Goal: Information Seeking & Learning: Learn about a topic

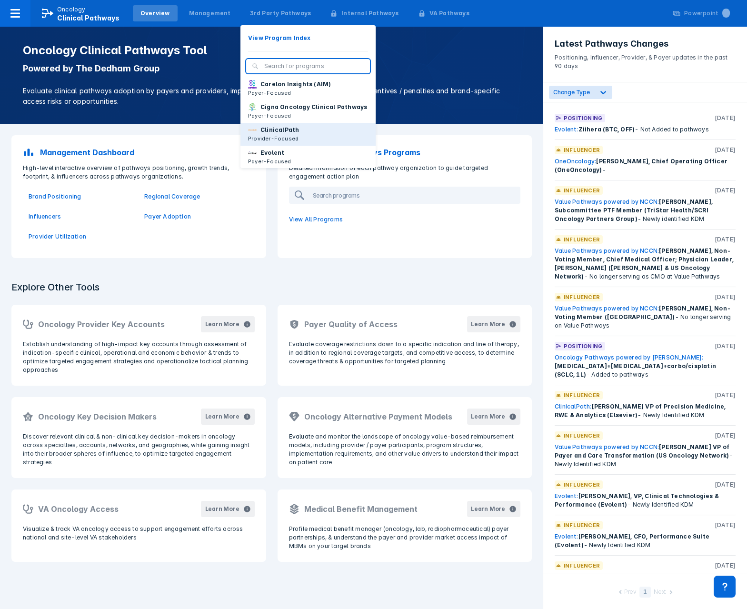
click at [261, 134] on p "ClinicalPath" at bounding box center [280, 130] width 39 height 9
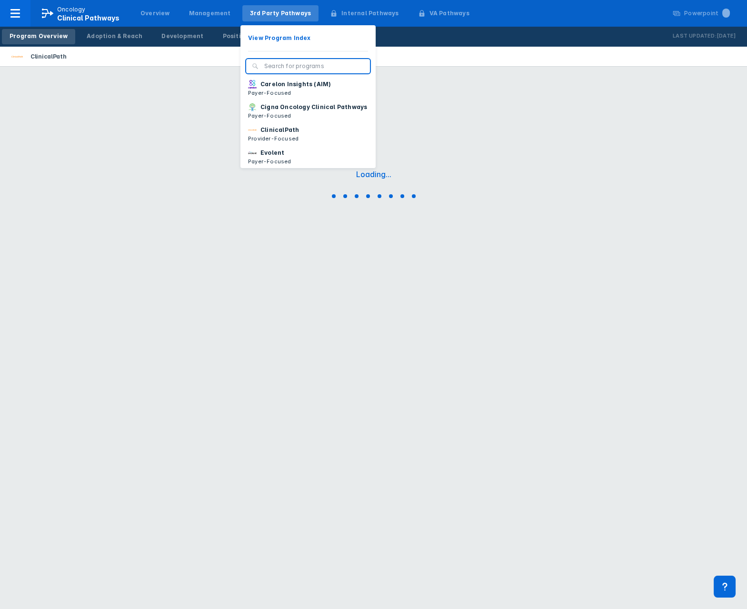
click at [256, 11] on div "3rd Party Pathways" at bounding box center [280, 13] width 61 height 9
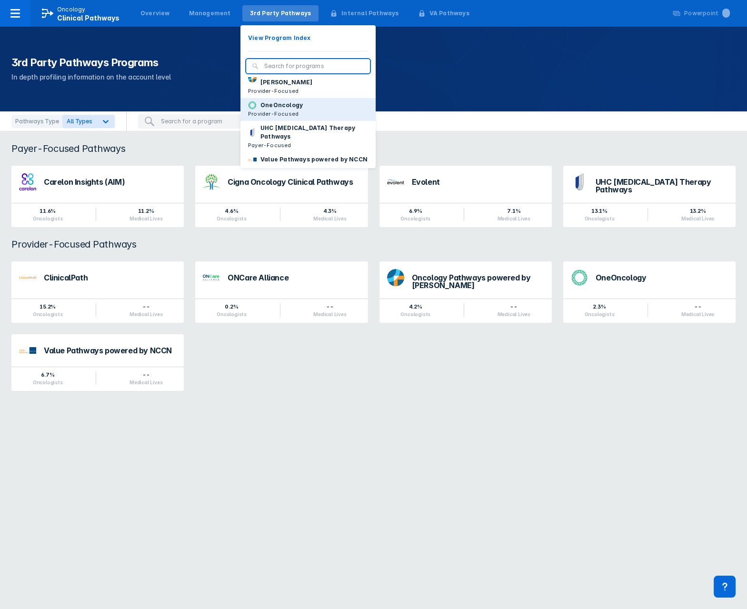
scroll to position [143, 0]
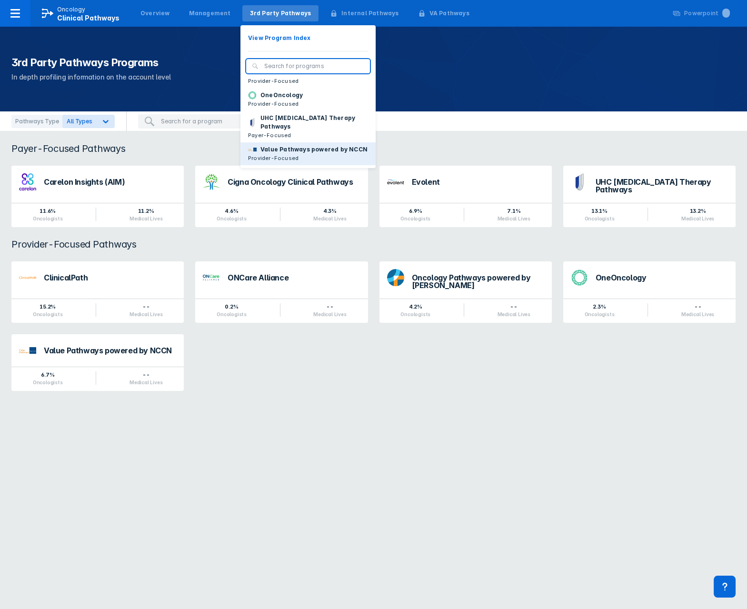
click at [285, 154] on p "Provider-Focused" at bounding box center [308, 158] width 120 height 9
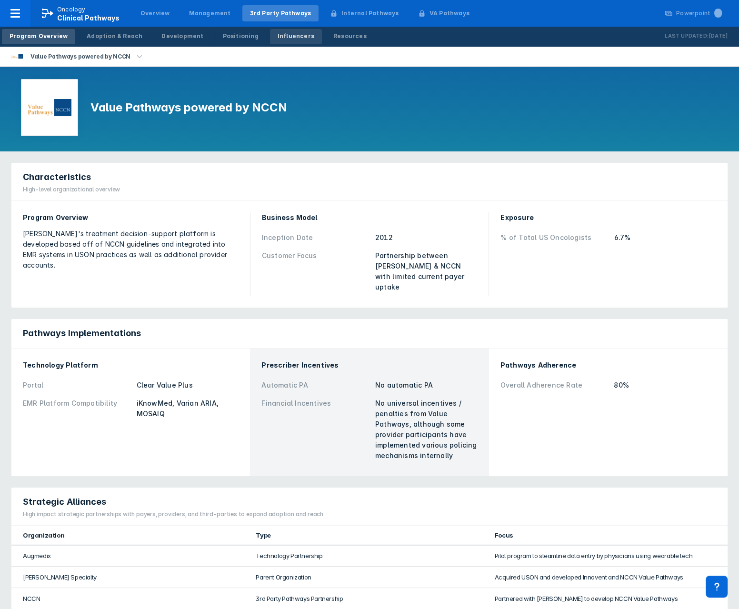
click at [292, 37] on div "Influencers" at bounding box center [296, 36] width 37 height 9
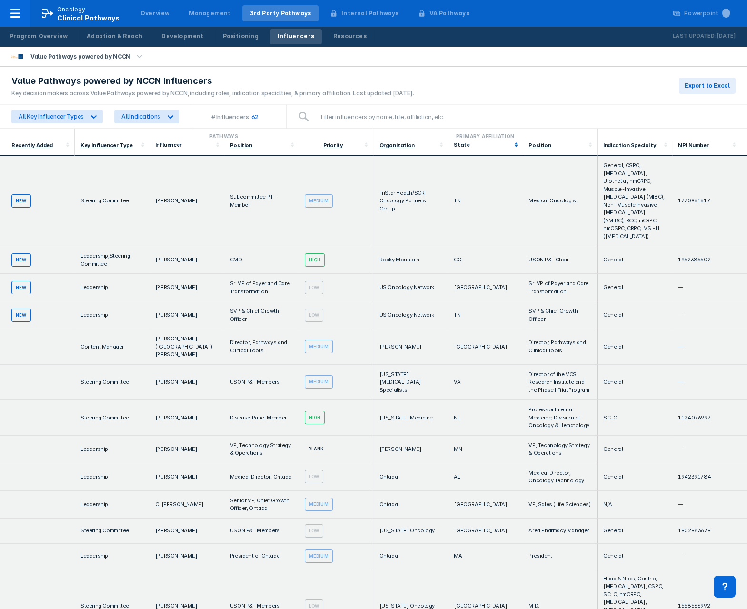
click at [465, 148] on div "State" at bounding box center [485, 145] width 63 height 10
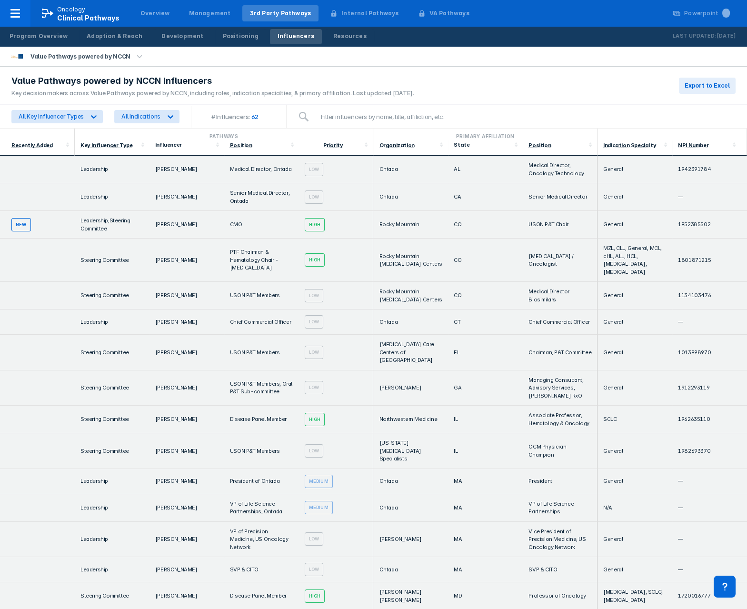
click at [523, 145] on th "Position" at bounding box center [560, 148] width 75 height 16
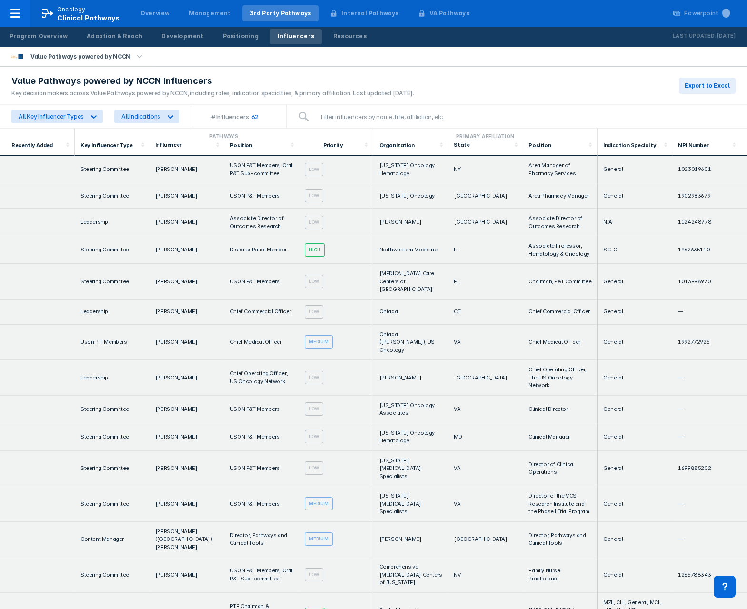
scroll to position [106, 0]
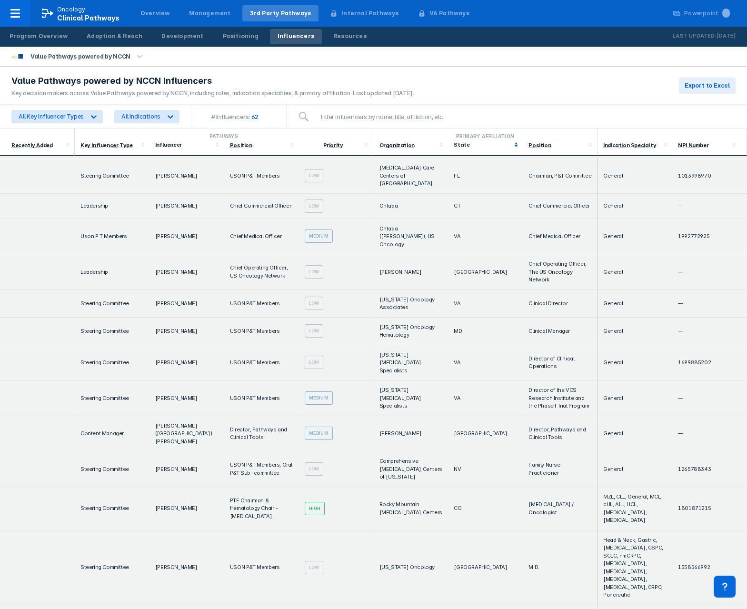
click at [514, 143] on icon at bounding box center [517, 145] width 10 height 10
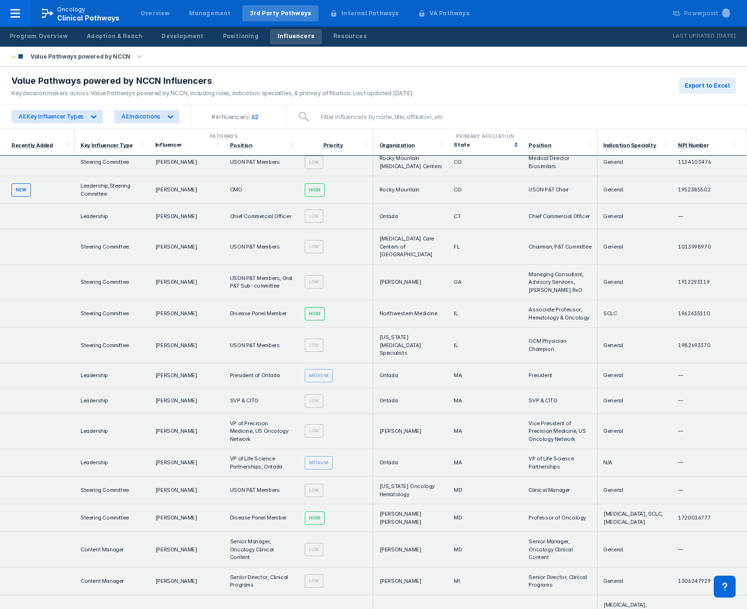
scroll to position [0, 0]
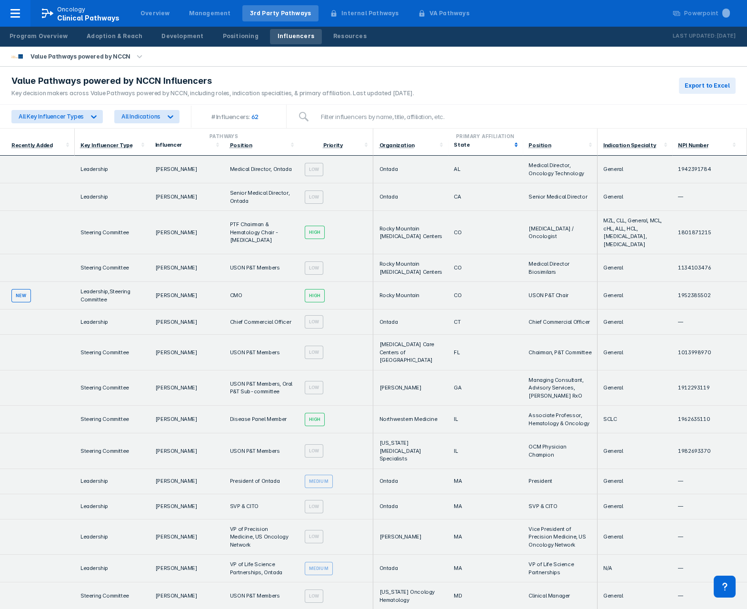
click at [514, 143] on icon at bounding box center [517, 145] width 10 height 10
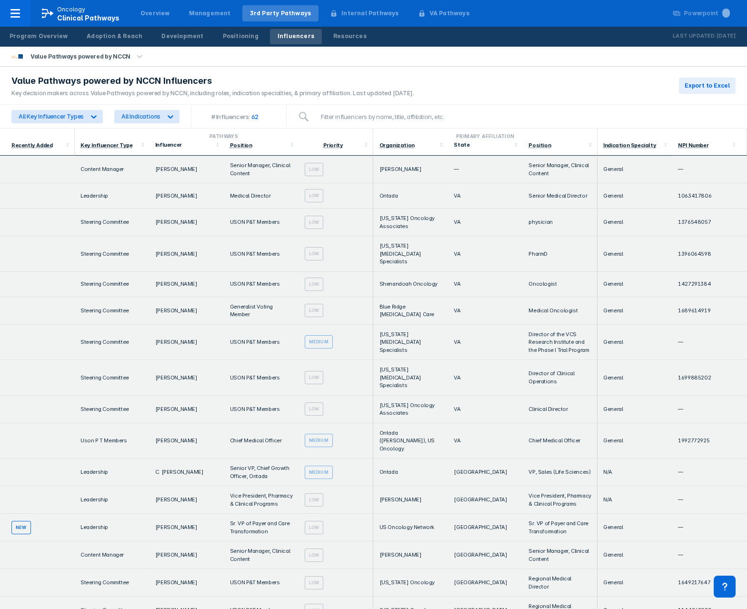
drag, startPoint x: 453, startPoint y: 66, endPoint x: 449, endPoint y: 82, distance: 17.2
click at [453, 66] on div "Value Pathways powered by NCCN" at bounding box center [373, 57] width 747 height 20
click at [623, 82] on div "Value Pathways powered by NCCN Influencers Key decision makers across Value Pat…" at bounding box center [373, 86] width 747 height 38
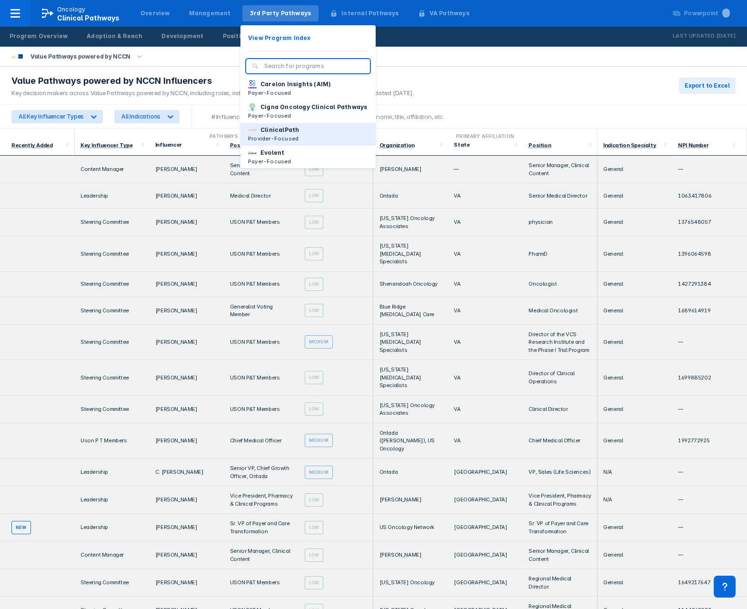
click at [279, 143] on p "Provider-Focused" at bounding box center [273, 138] width 51 height 9
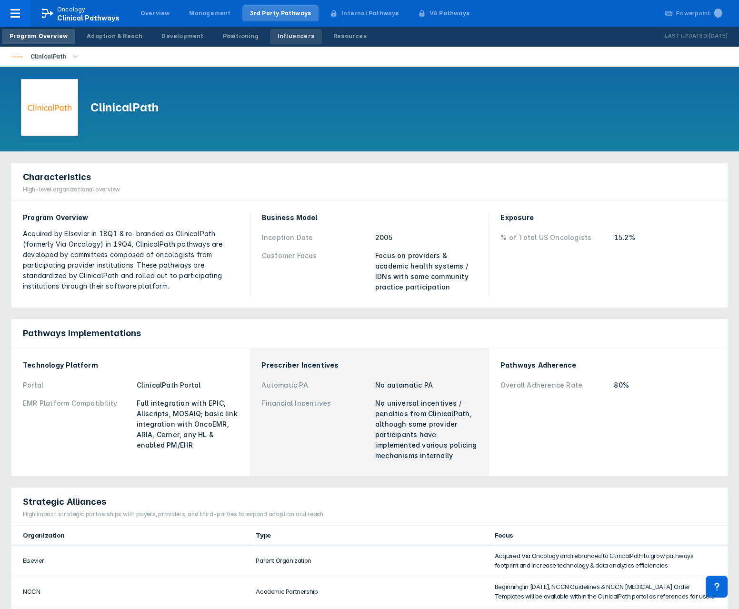
click at [277, 43] on link "Influencers" at bounding box center [296, 36] width 52 height 15
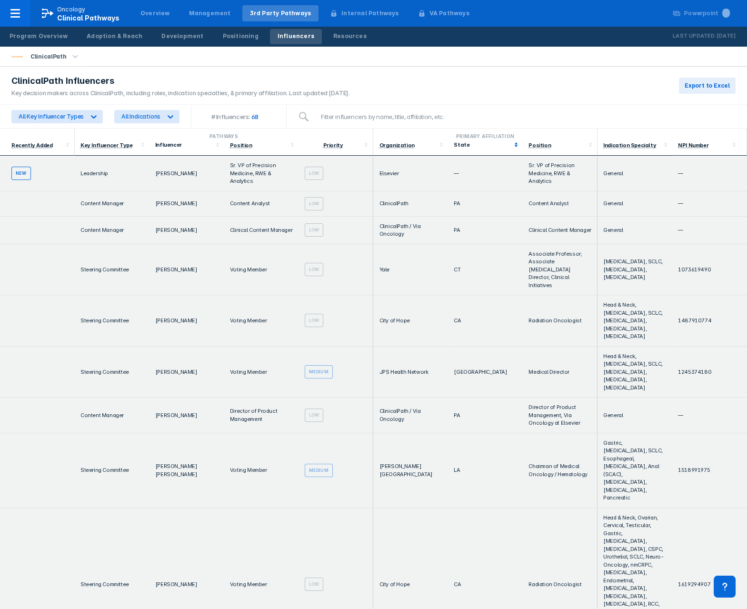
click at [460, 147] on div "State" at bounding box center [483, 144] width 58 height 7
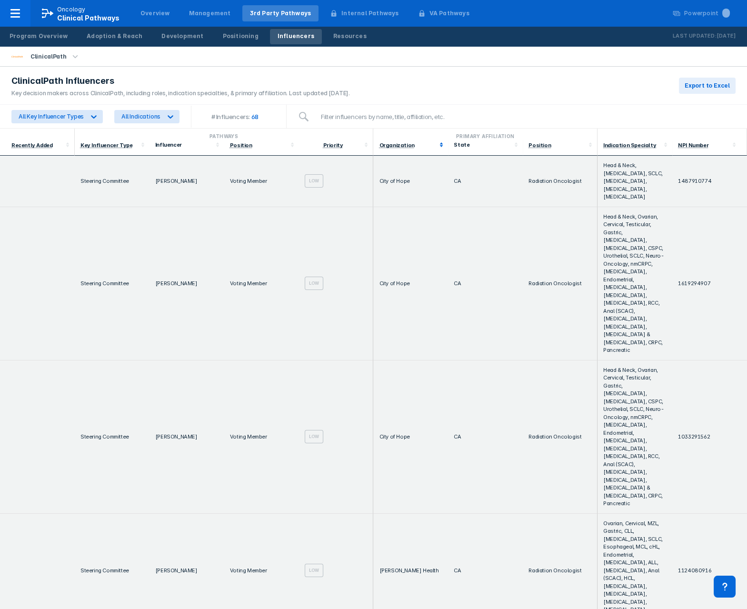
click at [384, 149] on div "Organization" at bounding box center [410, 145] width 63 height 10
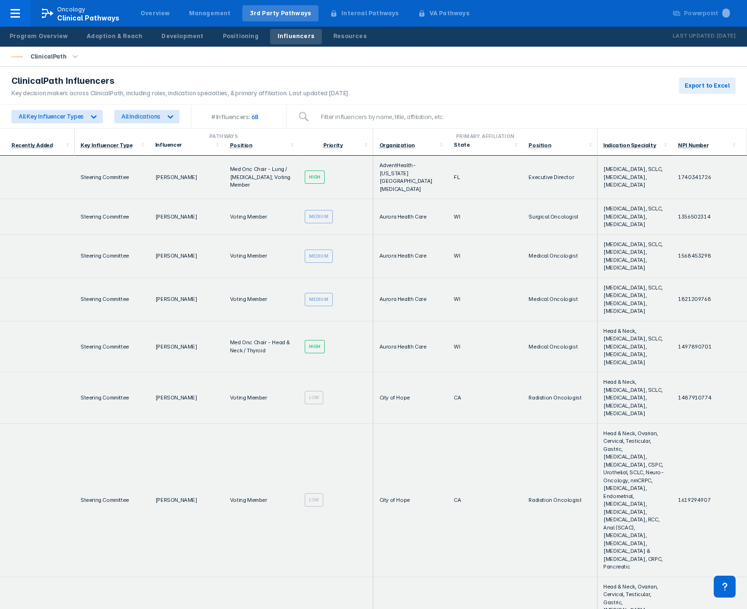
click at [383, 153] on th "Organization" at bounding box center [410, 148] width 75 height 16
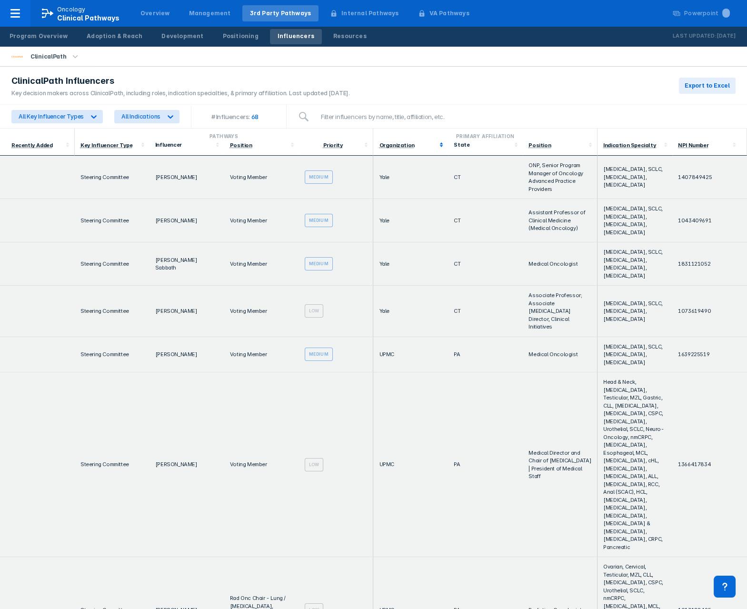
click at [381, 144] on div "Organization" at bounding box center [396, 145] width 35 height 7
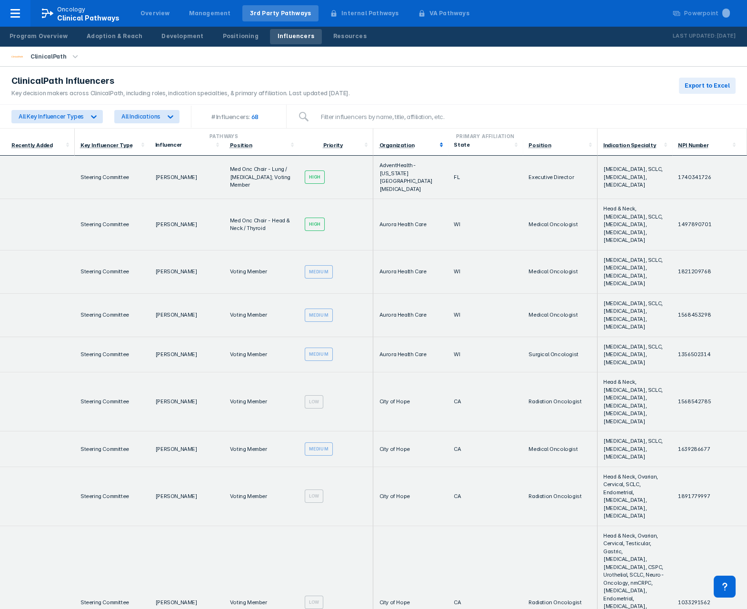
click at [381, 144] on div "Organization" at bounding box center [396, 145] width 35 height 7
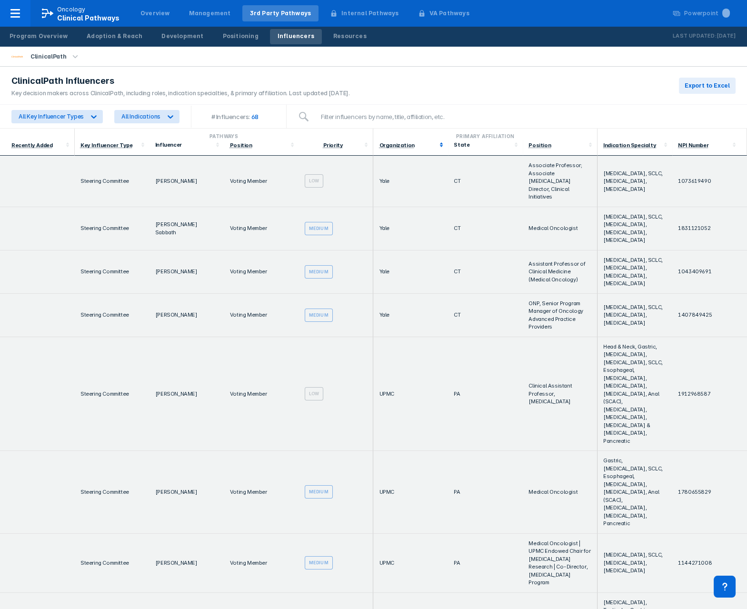
click at [381, 144] on div "Organization" at bounding box center [396, 145] width 35 height 7
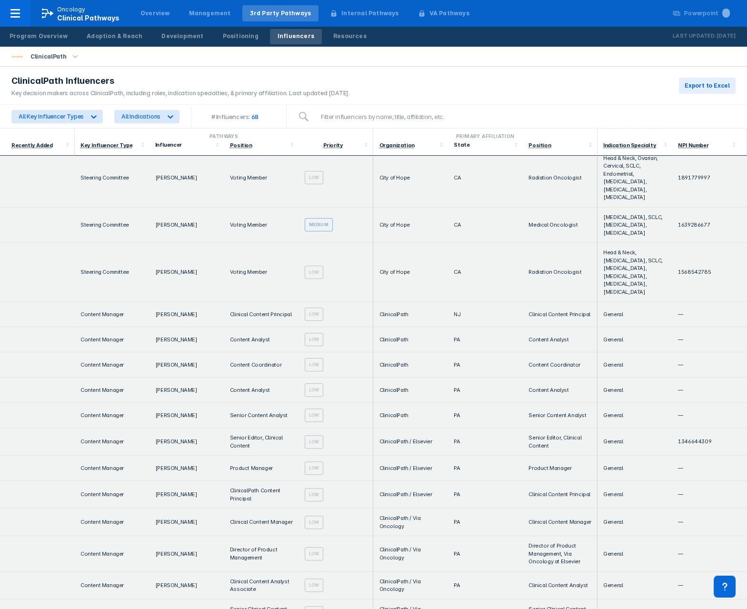
scroll to position [688, 0]
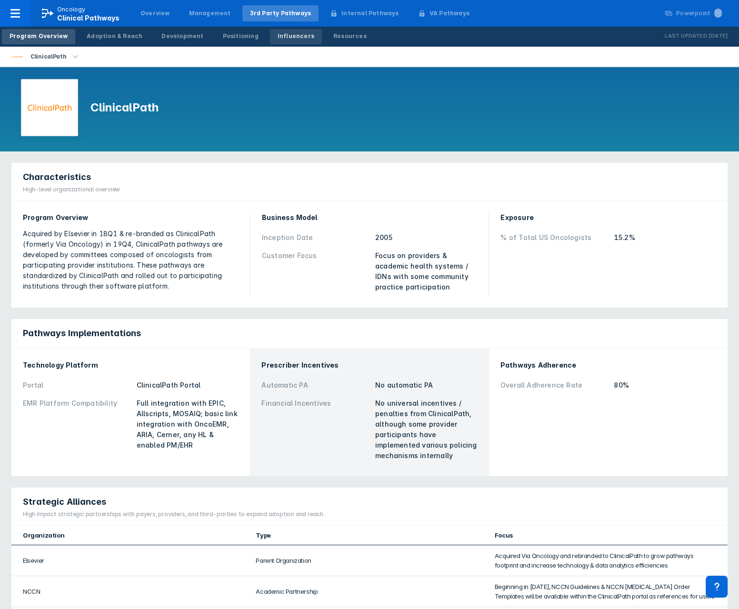
click at [278, 34] on div "Influencers" at bounding box center [296, 36] width 37 height 9
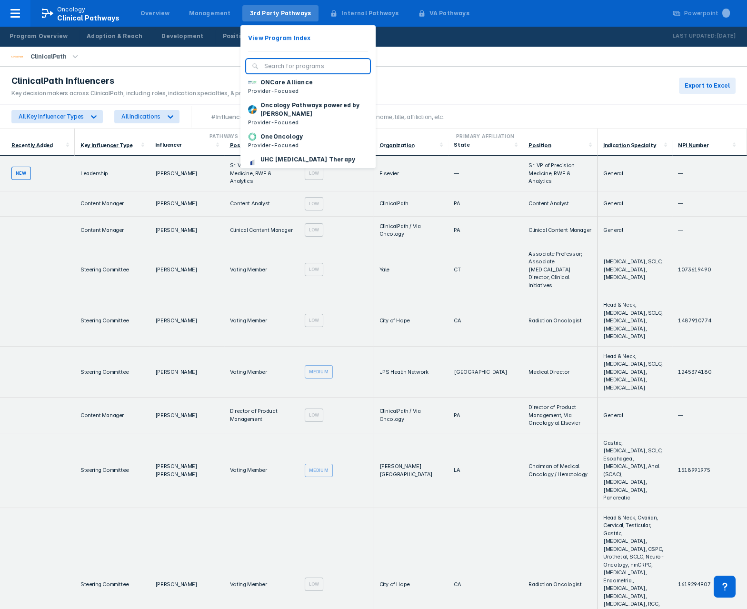
scroll to position [143, 0]
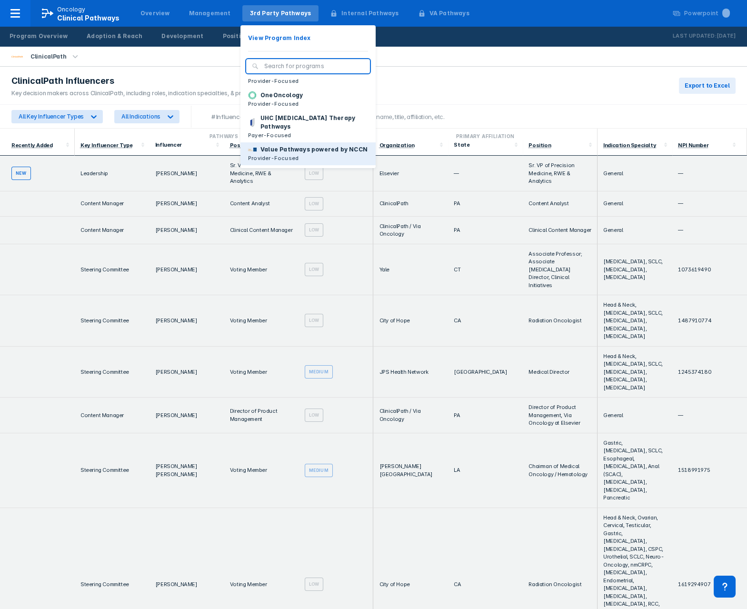
click at [283, 145] on p "Value Pathways powered by NCCN" at bounding box center [314, 149] width 107 height 9
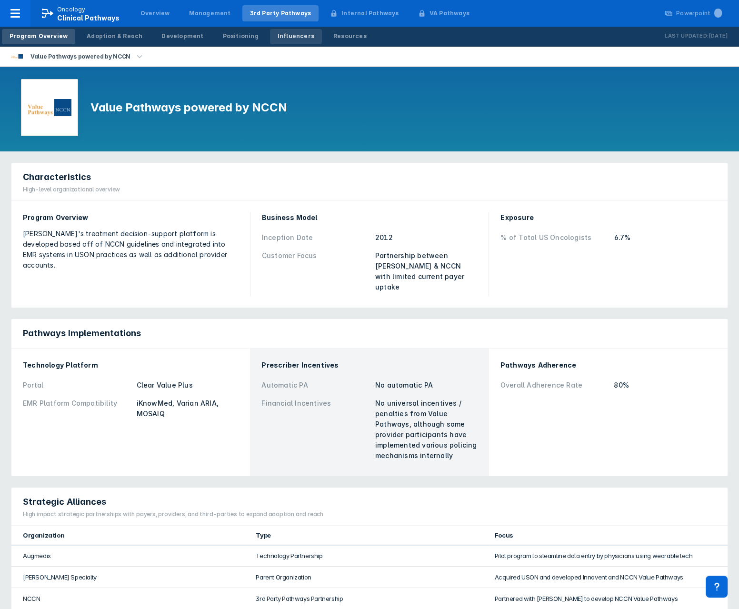
click at [278, 36] on div "Influencers" at bounding box center [296, 36] width 37 height 9
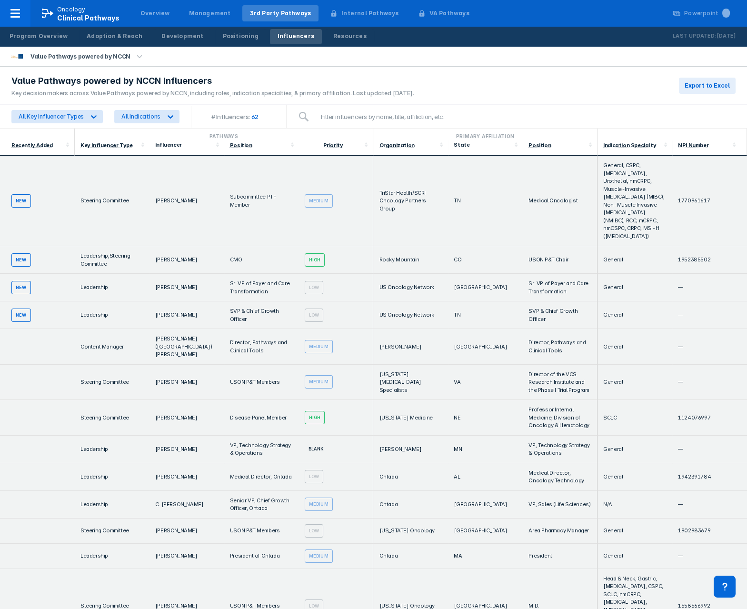
click at [380, 137] on div "Primary Affiliation" at bounding box center [485, 136] width 216 height 8
click at [383, 143] on div "Organization" at bounding box center [396, 145] width 35 height 7
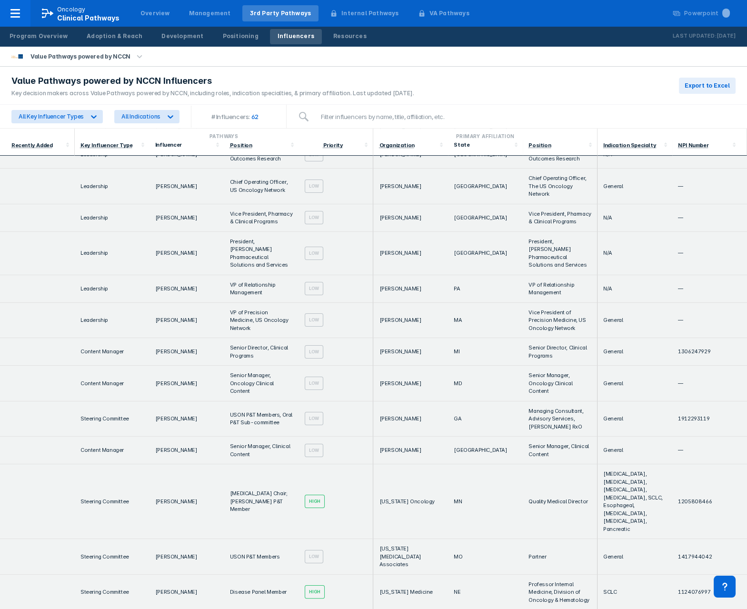
scroll to position [476, 0]
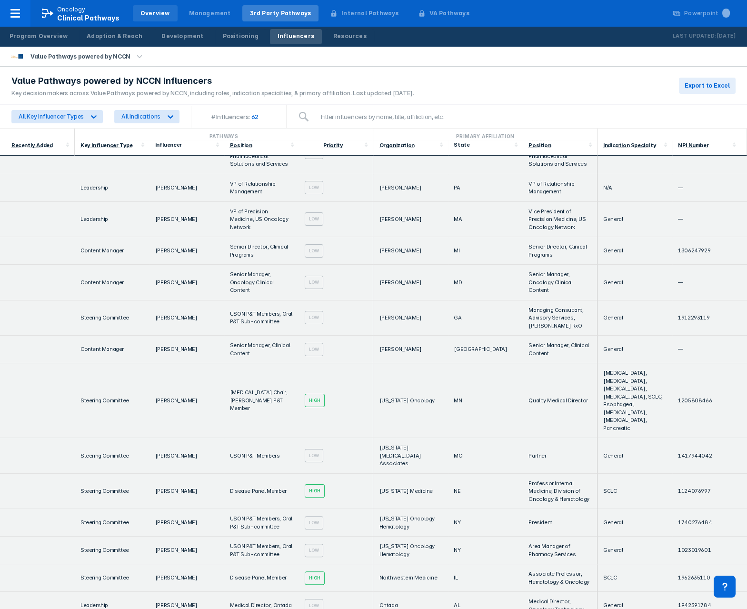
click at [147, 10] on div "Overview" at bounding box center [155, 13] width 30 height 9
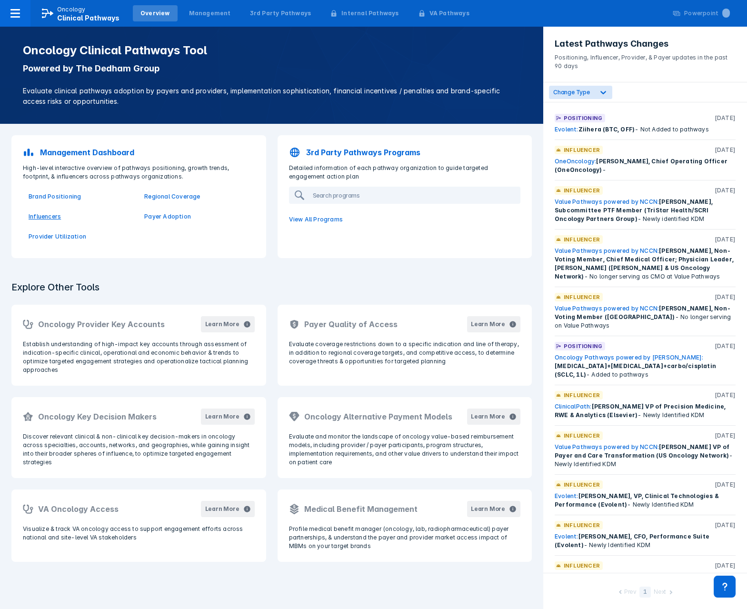
click at [37, 221] on p "Influencers" at bounding box center [81, 216] width 104 height 9
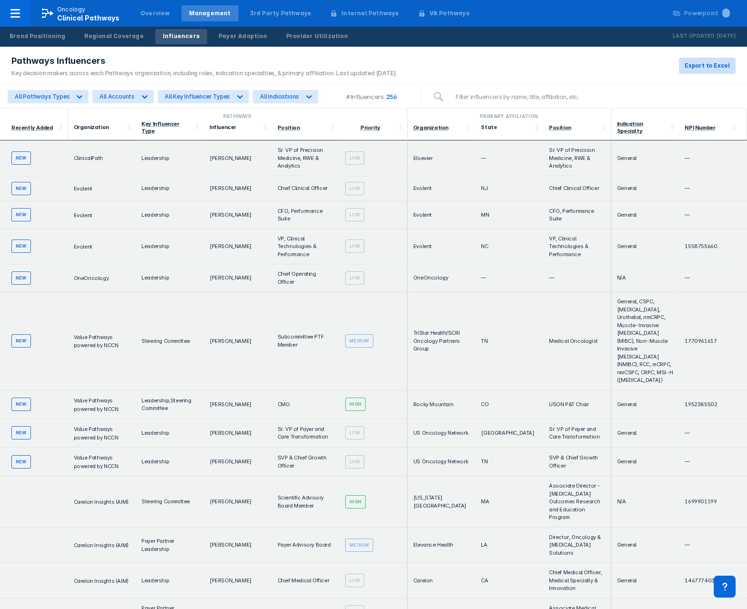
click at [702, 71] on button "Export to Excel" at bounding box center [707, 66] width 57 height 16
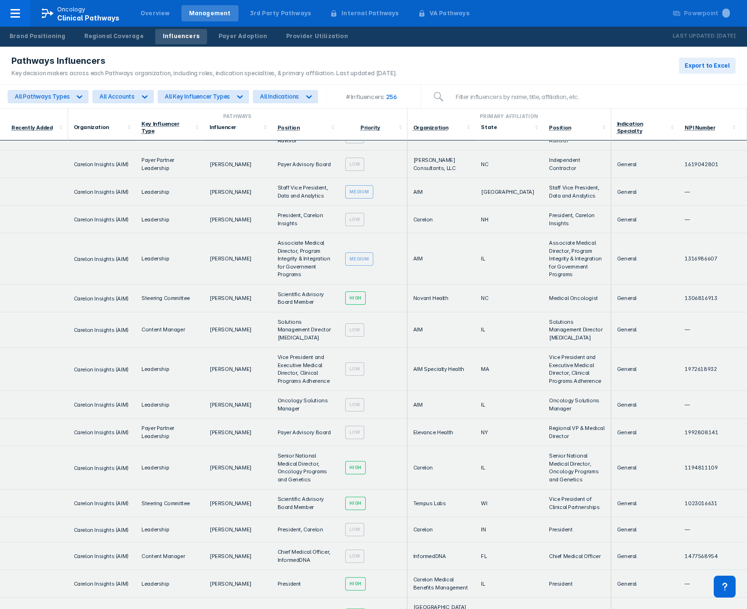
scroll to position [688, 0]
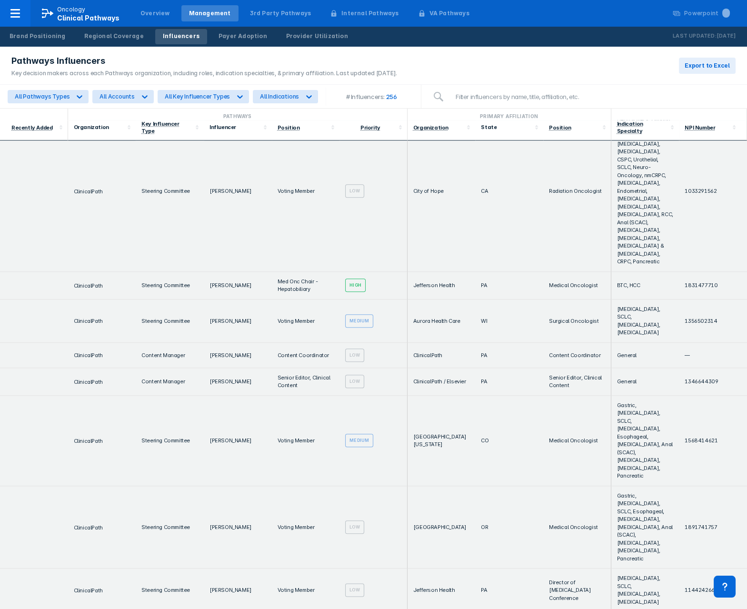
scroll to position [2323, 0]
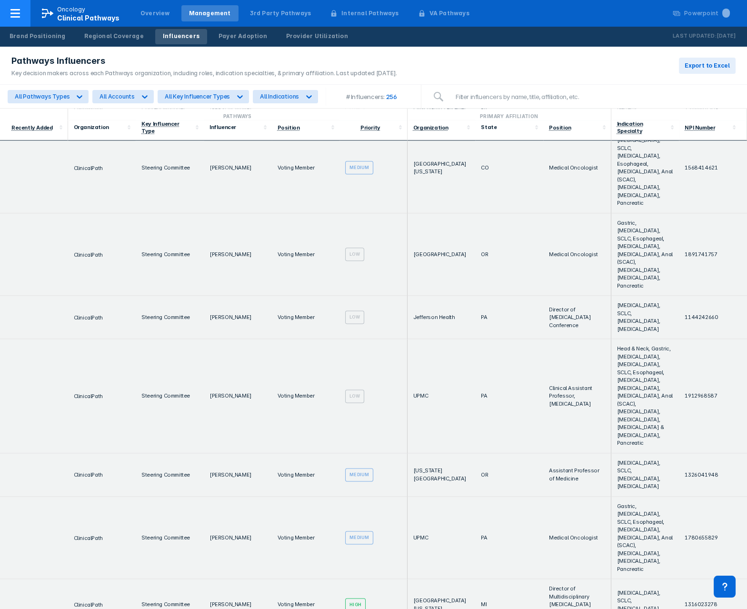
click at [46, 10] on icon at bounding box center [47, 14] width 11 height 10
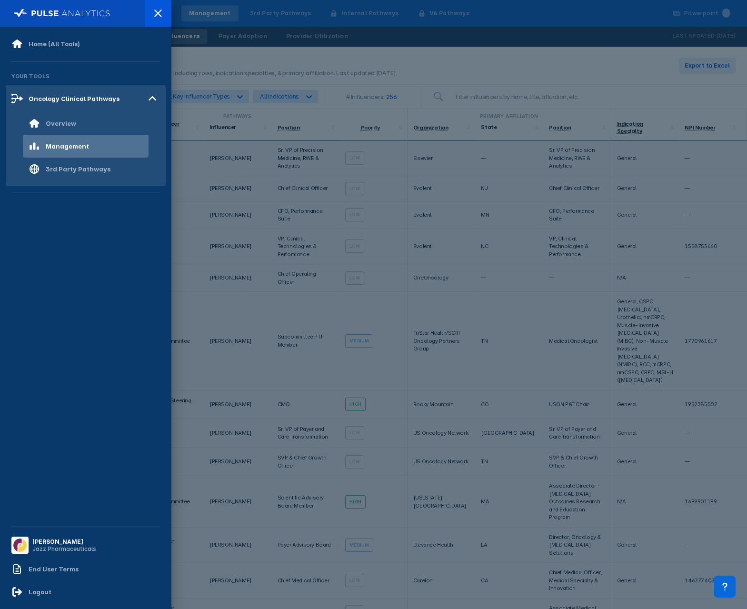
click at [544, 41] on div at bounding box center [373, 304] width 747 height 609
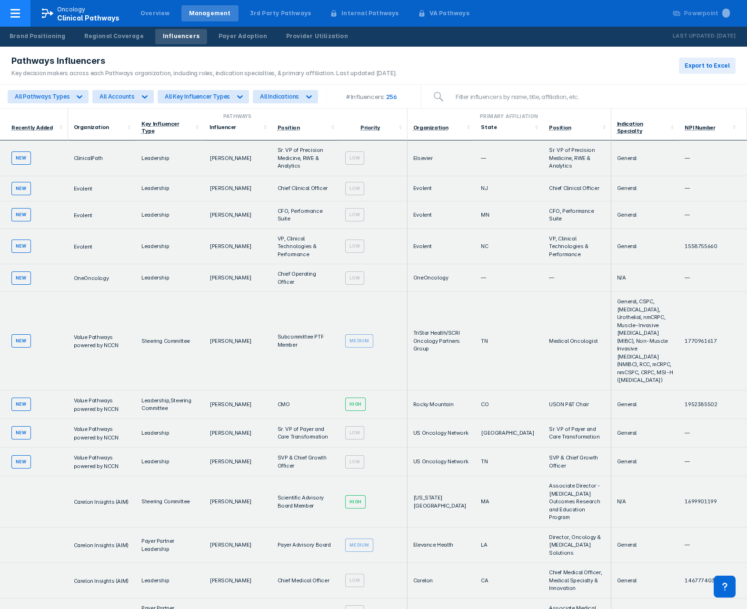
click at [16, 18] on icon at bounding box center [15, 13] width 11 height 11
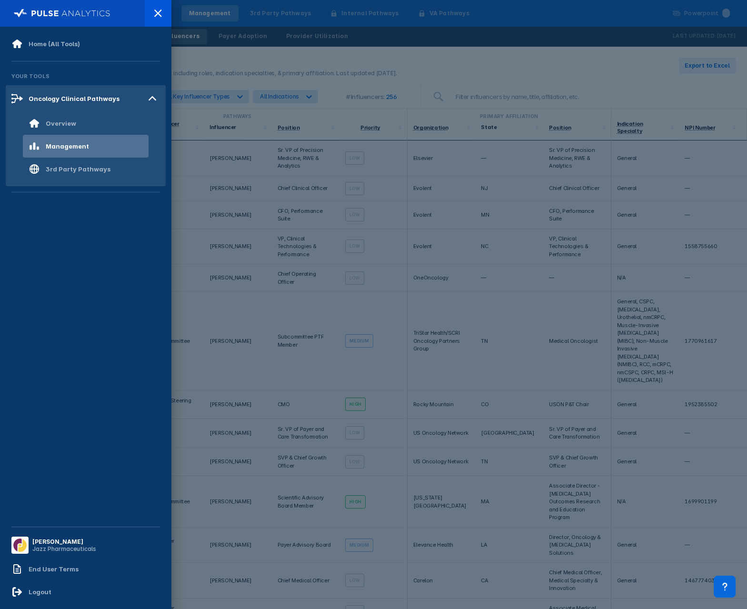
drag, startPoint x: 399, startPoint y: 56, endPoint x: 230, endPoint y: 23, distance: 171.8
click at [399, 56] on div at bounding box center [373, 304] width 747 height 609
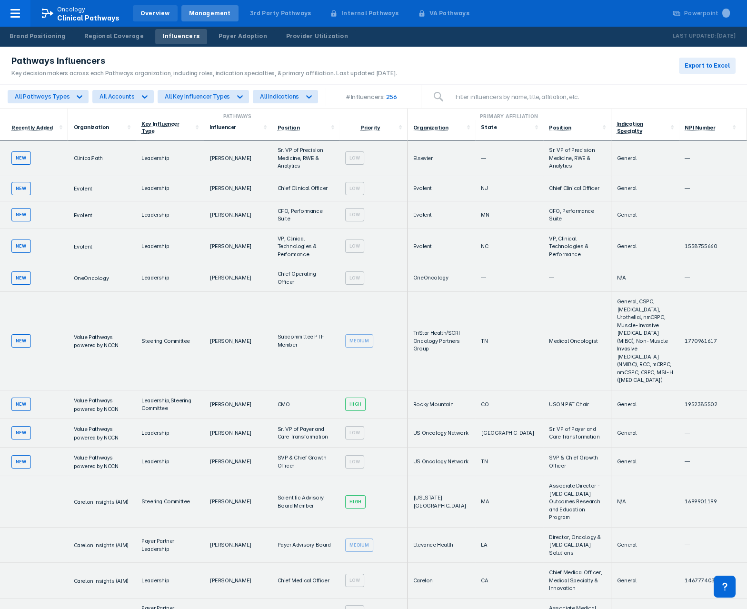
click at [144, 18] on div "Overview" at bounding box center [155, 13] width 45 height 16
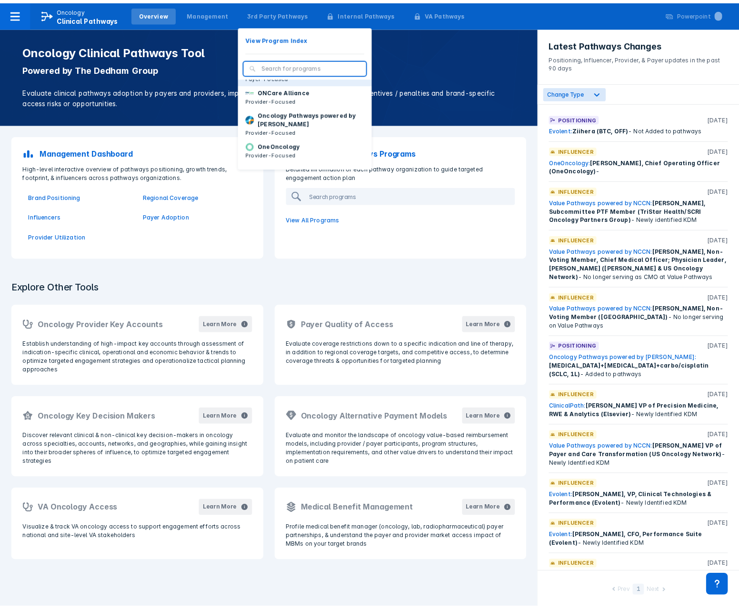
scroll to position [53, 0]
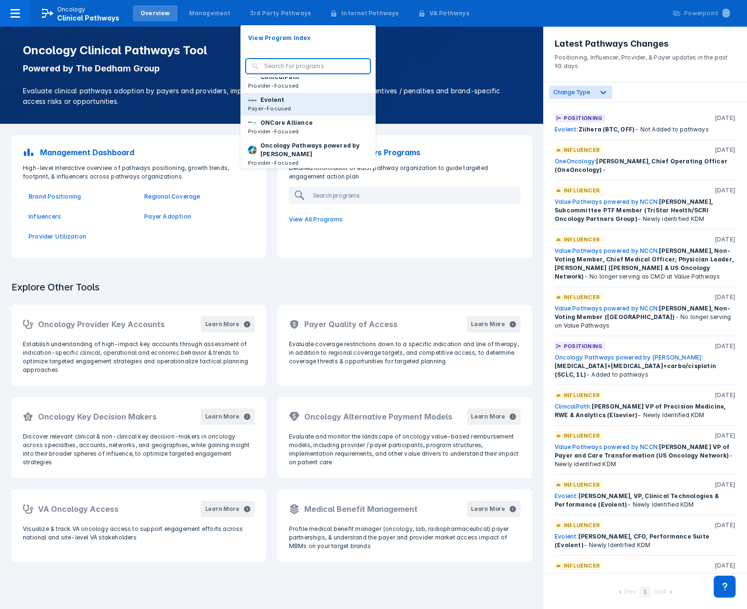
click at [280, 116] on button "Evolent Payer-Focused" at bounding box center [308, 104] width 135 height 23
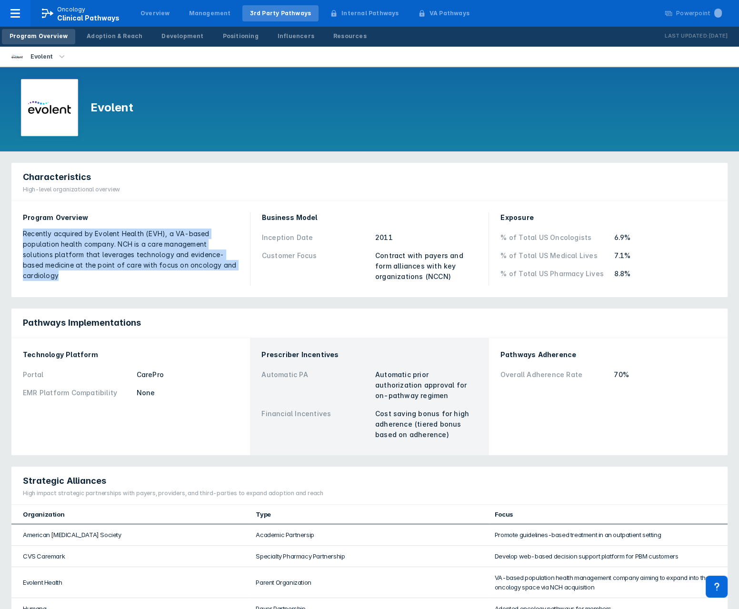
drag, startPoint x: 20, startPoint y: 232, endPoint x: 226, endPoint y: 269, distance: 209.1
click at [226, 269] on div "Program Overview Recently acquired by Evolent Health (EVH), a VA-based populati…" at bounding box center [130, 249] width 227 height 85
drag, startPoint x: 226, startPoint y: 269, endPoint x: 172, endPoint y: 259, distance: 54.3
drag, startPoint x: 172, startPoint y: 259, endPoint x: 130, endPoint y: 283, distance: 48.2
click at [130, 283] on div "Program Overview Recently acquired by Evolent Health (EVH), a VA-based populati…" at bounding box center [130, 249] width 227 height 85
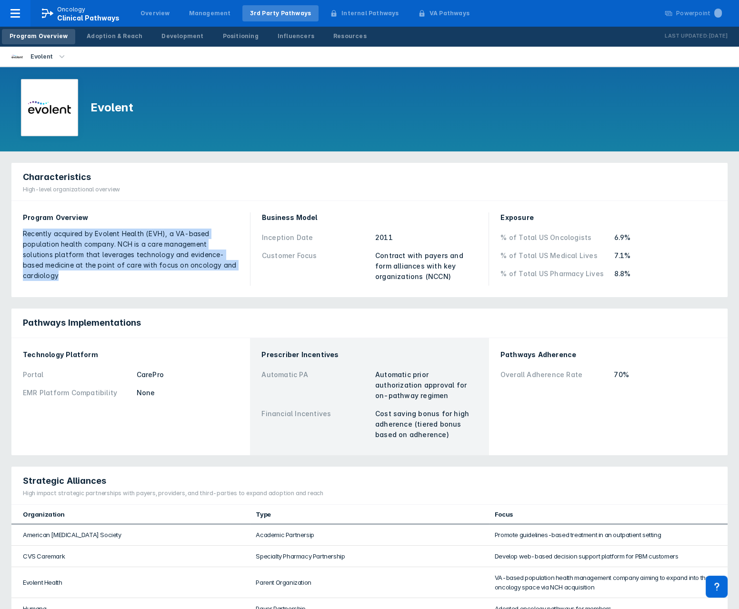
copy div "Recently acquired by Evolent Health (EVH), a VA-based population health company…"
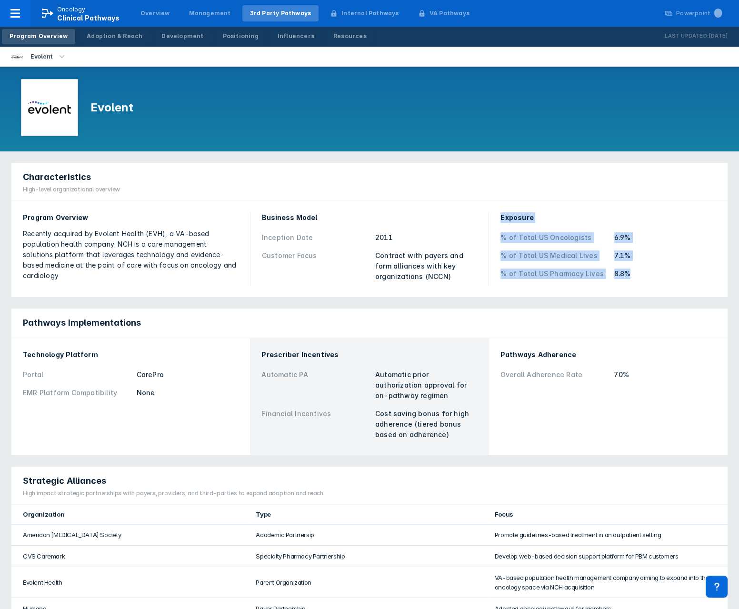
drag, startPoint x: 643, startPoint y: 272, endPoint x: 494, endPoint y: 213, distance: 160.3
click at [494, 213] on div "Program Overview Recently acquired by Evolent Health (EVH), a VA-based populati…" at bounding box center [369, 249] width 705 height 85
drag, startPoint x: 494, startPoint y: 213, endPoint x: 510, endPoint y: 220, distance: 17.3
copy div "Exposure % of Total US Oncologists 6.9% % of Total US Medical Lives 7.1% % of T…"
click at [100, 36] on div "Adoption & Reach" at bounding box center [115, 36] width 56 height 9
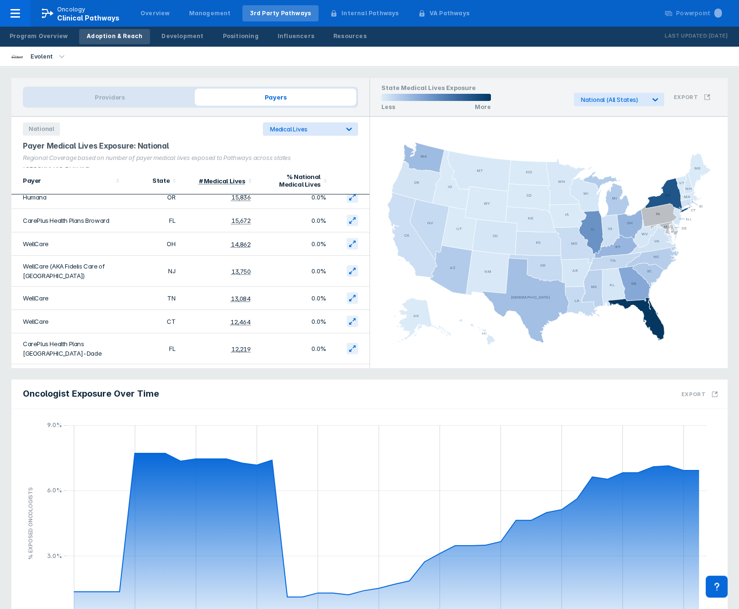
scroll to position [2698, 0]
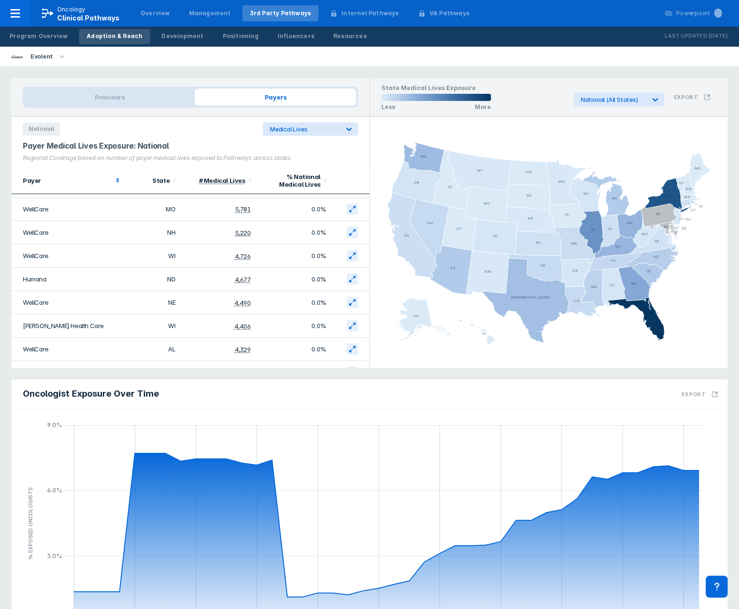
drag, startPoint x: 107, startPoint y: 182, endPoint x: 115, endPoint y: 181, distance: 8.2
click at [107, 182] on div "Payer" at bounding box center [68, 181] width 90 height 8
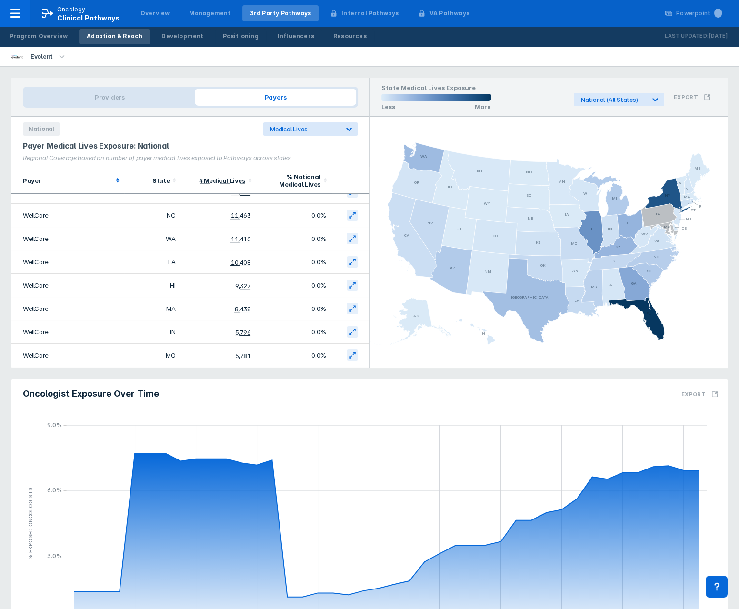
scroll to position [0, 0]
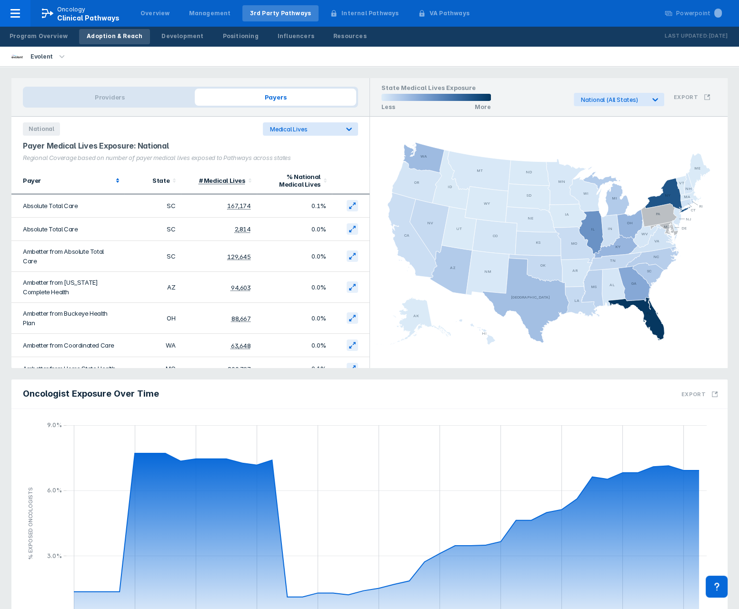
click at [116, 181] on polygon at bounding box center [117, 182] width 3 height 2
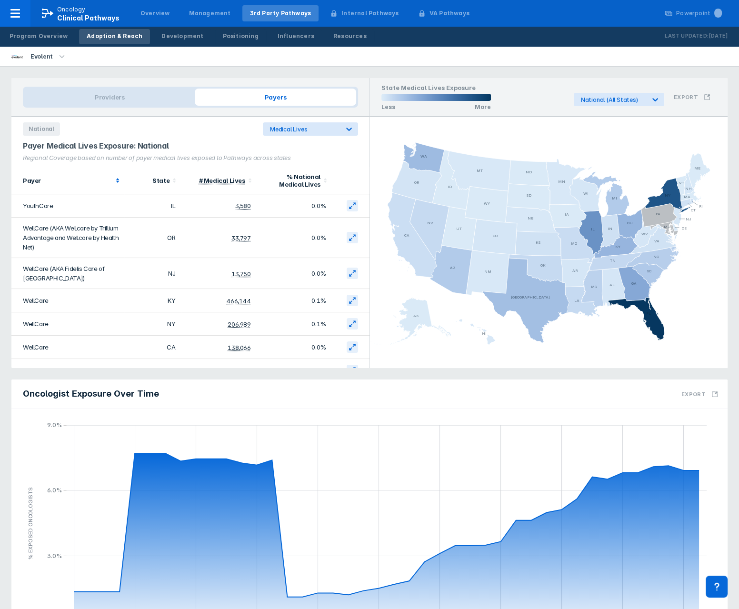
click at [116, 181] on polygon at bounding box center [117, 182] width 3 height 2
